Goal: Information Seeking & Learning: Learn about a topic

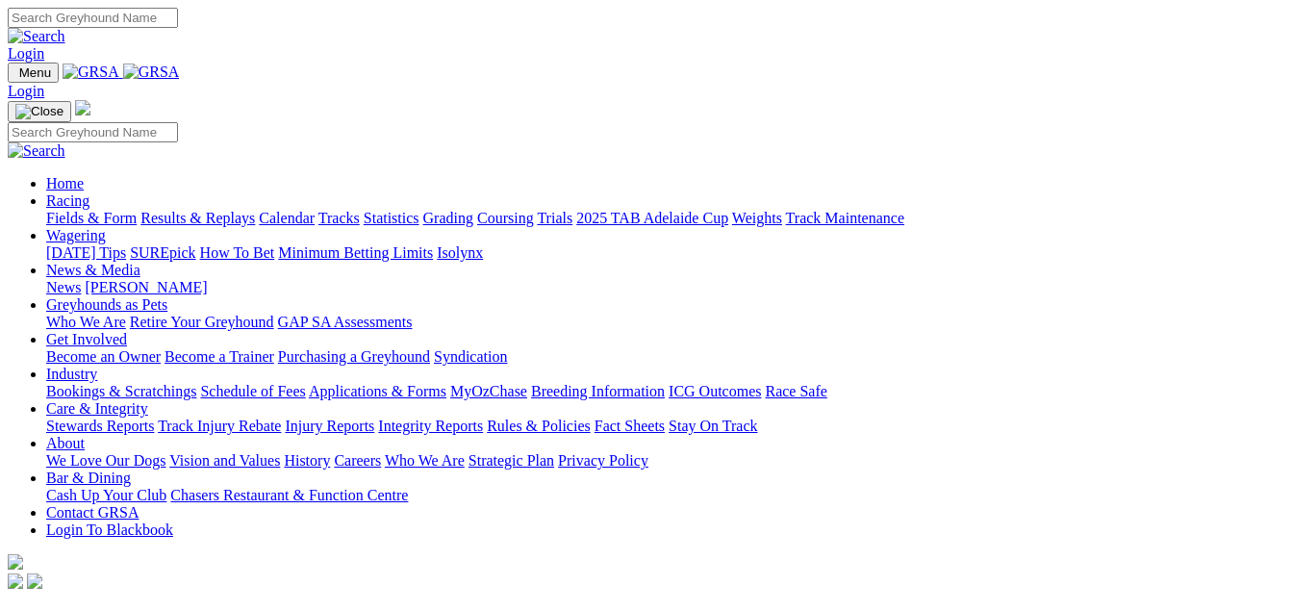
scroll to position [0, 36]
click at [90, 192] on link "Racing" at bounding box center [67, 200] width 43 height 16
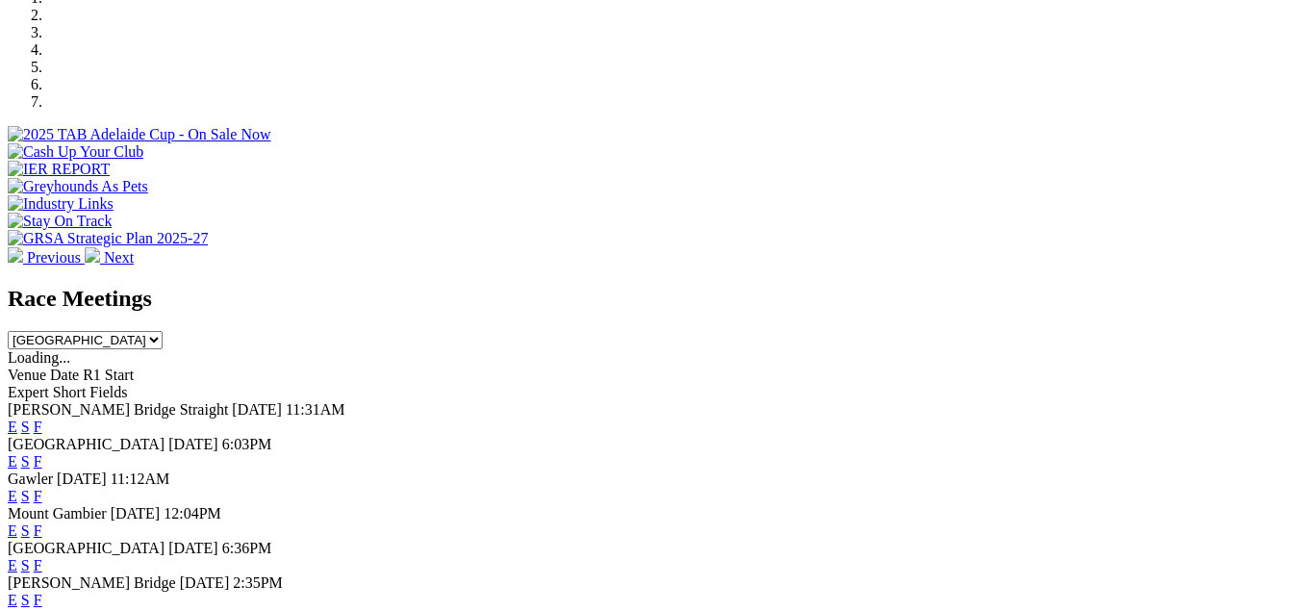
scroll to position [645, 36]
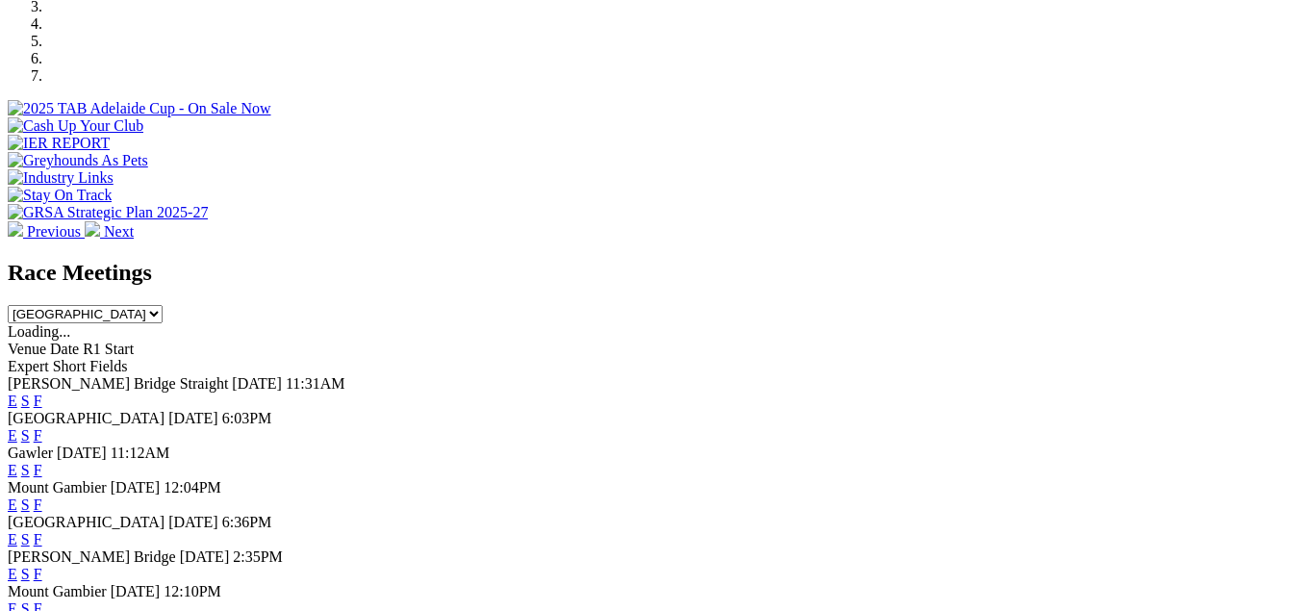
click at [42, 427] on link "F" at bounding box center [38, 435] width 9 height 16
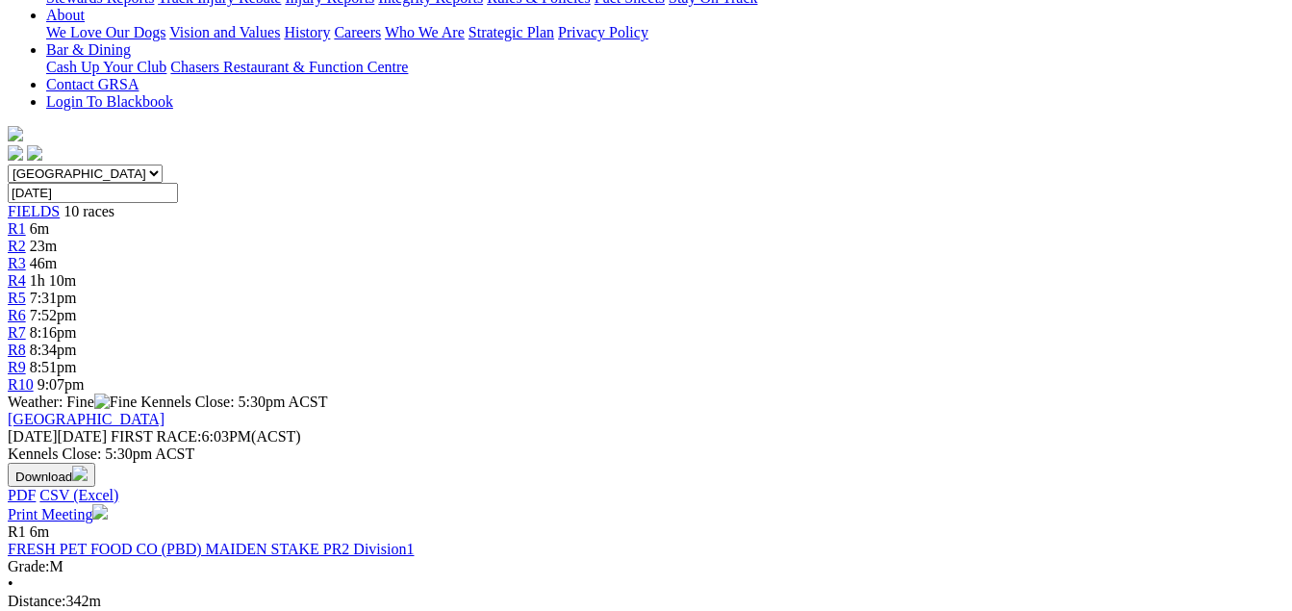
scroll to position [462, 0]
click at [291, 542] on link "FRESH PET FOOD CO (PBD) MAIDEN STAKE PR2 Division1" at bounding box center [211, 550] width 406 height 16
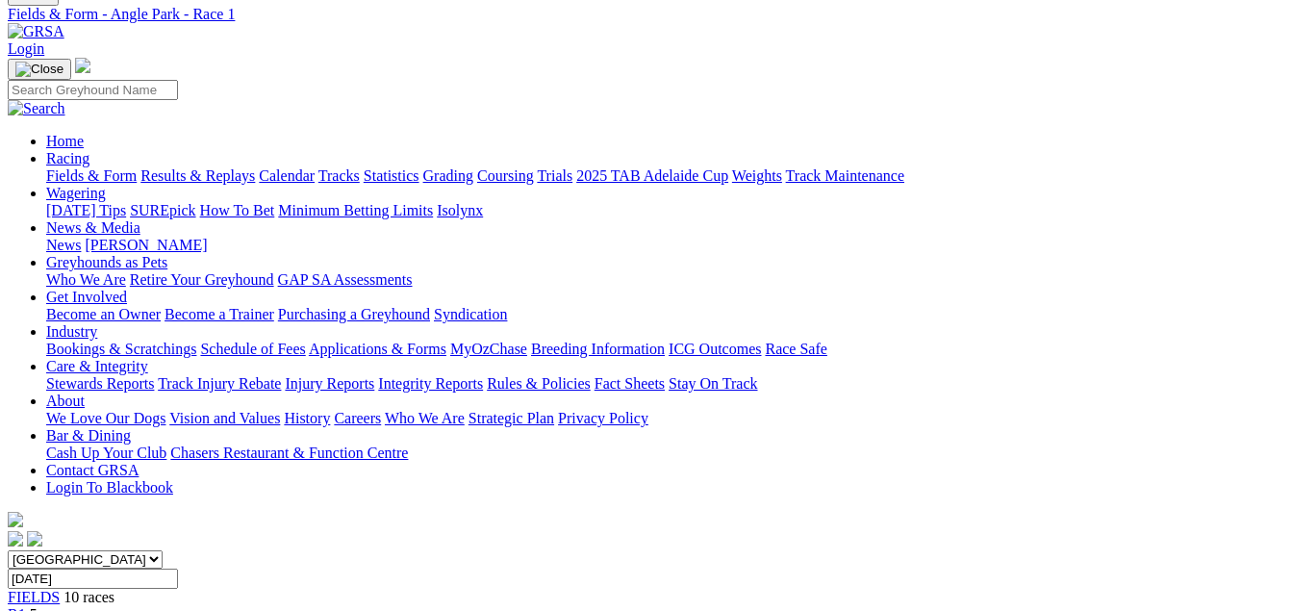
scroll to position [282, 0]
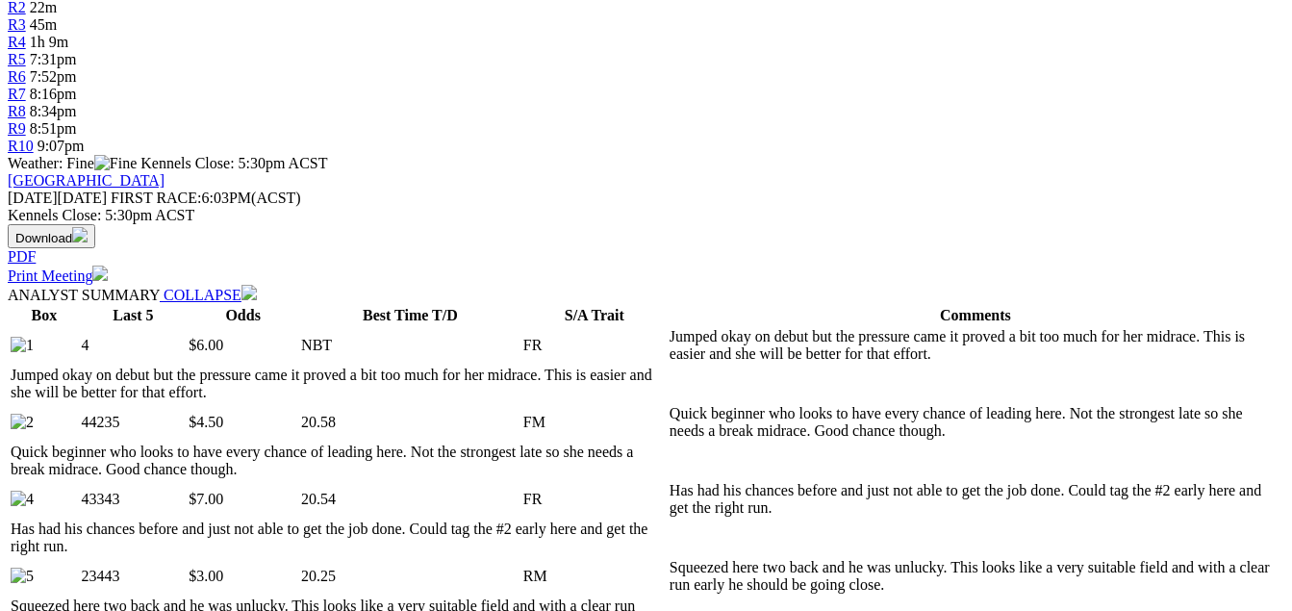
scroll to position [731, 0]
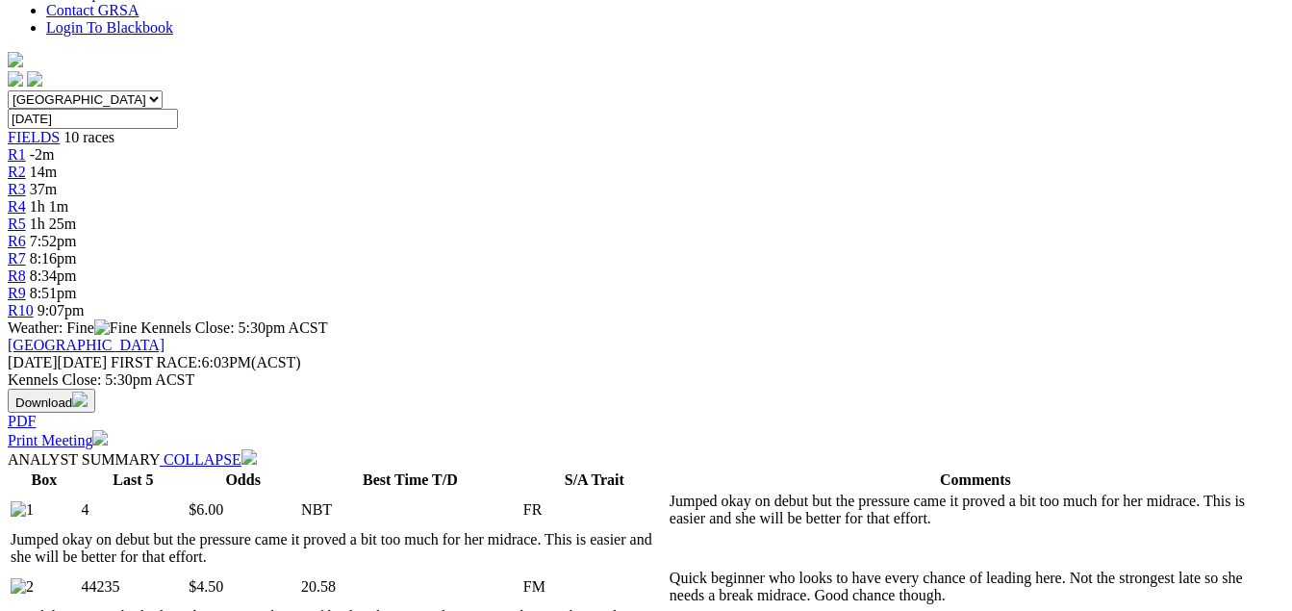
scroll to position [539, 0]
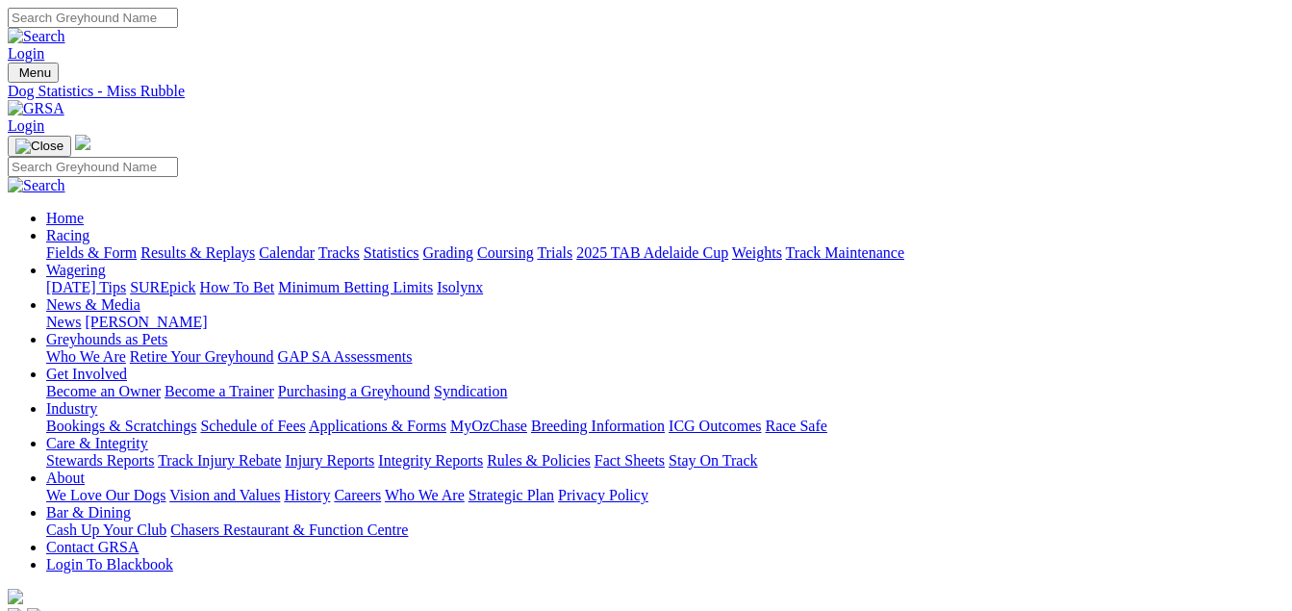
click at [90, 227] on link "Racing" at bounding box center [67, 235] width 43 height 16
click at [251, 244] on link "Results & Replays" at bounding box center [198, 252] width 115 height 16
click at [89, 244] on link "Fields & Form" at bounding box center [91, 252] width 90 height 16
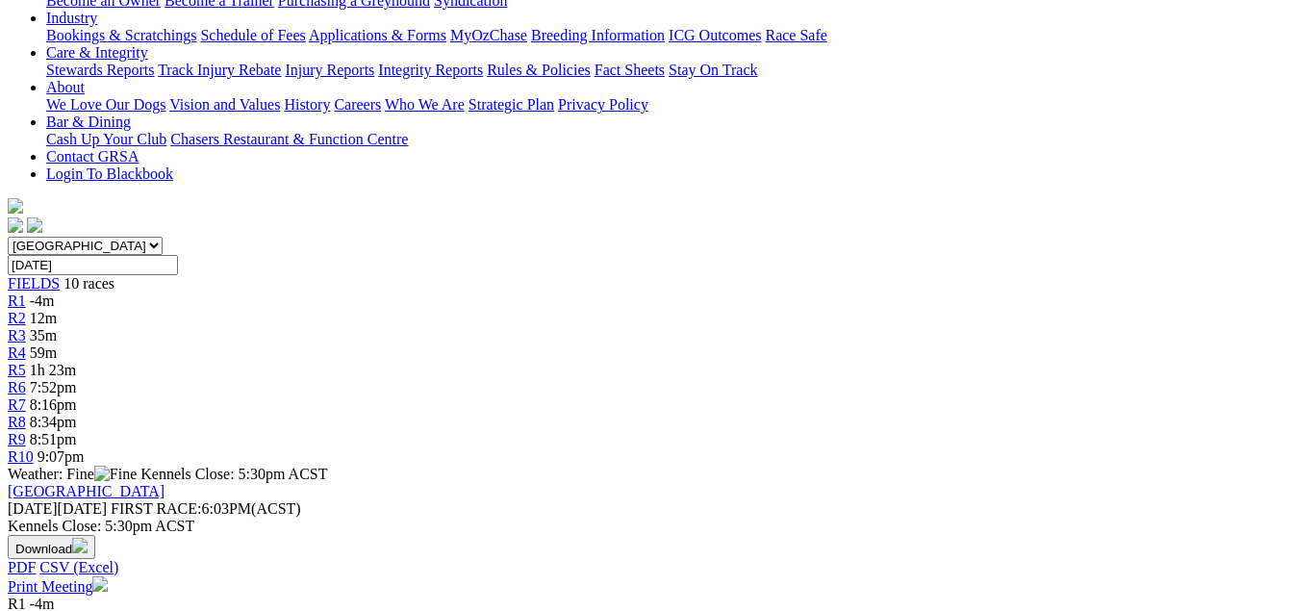
scroll to position [423, 0]
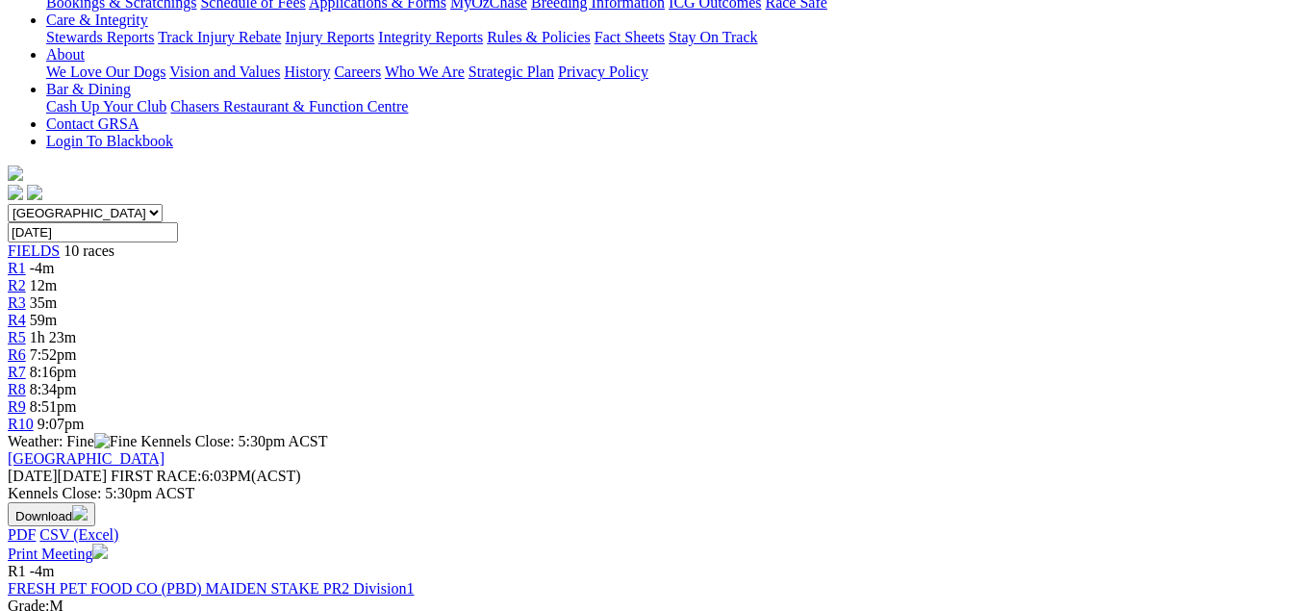
click at [159, 580] on link "FRESH PET FOOD CO (PBD) MAIDEN STAKE PR2 Division1" at bounding box center [211, 588] width 406 height 16
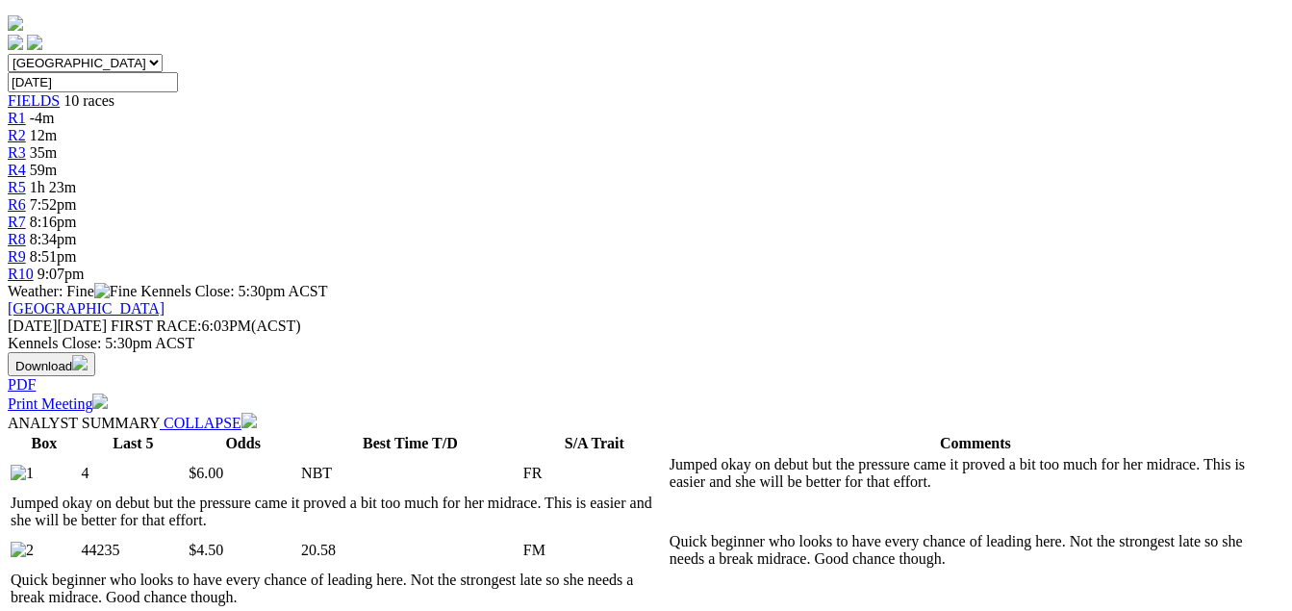
scroll to position [577, 0]
